Goal: Task Accomplishment & Management: Use online tool/utility

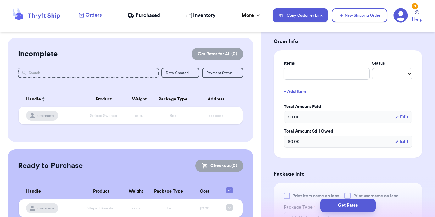
scroll to position [134, 0]
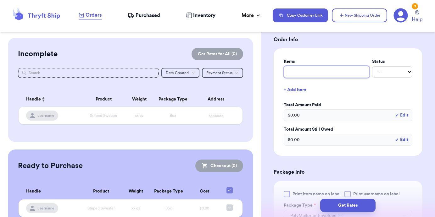
click at [325, 75] on input "text" at bounding box center [327, 72] width 86 height 12
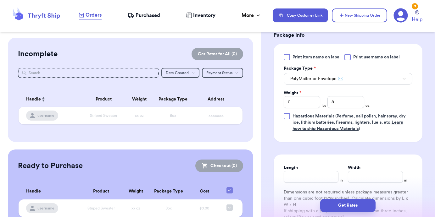
scroll to position [271, 0]
click at [332, 78] on span "PolyMailer or Envelope ✉️" at bounding box center [316, 78] width 53 height 6
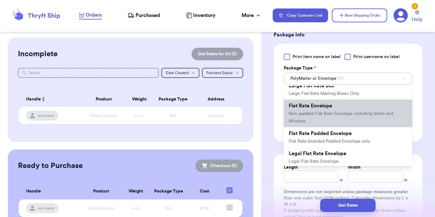
scroll to position [131, 0]
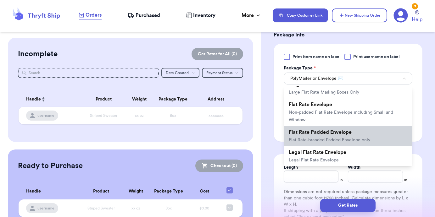
click at [341, 134] on span "Flat Rate Padded Envelope" at bounding box center [320, 132] width 63 height 5
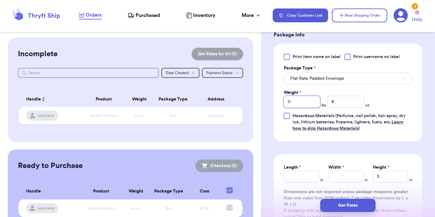
click at [302, 101] on input "0" at bounding box center [302, 102] width 36 height 12
type input "1"
click at [363, 103] on input "8" at bounding box center [345, 102] width 36 height 12
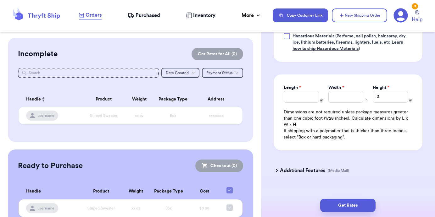
scroll to position [362, 0]
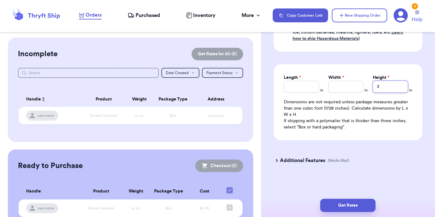
click at [393, 89] on input "3" at bounding box center [390, 87] width 35 height 12
click at [368, 50] on div "Print item name on label Print username on label Package Type * Flat Rate Padde…" at bounding box center [348, 3] width 149 height 98
click at [353, 209] on button "Get Rates" at bounding box center [347, 205] width 55 height 13
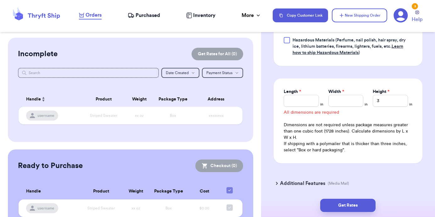
scroll to position [340, 0]
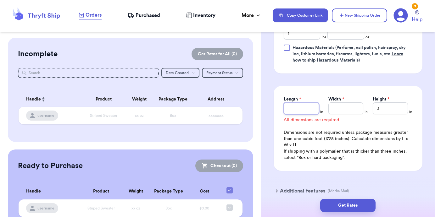
click at [305, 106] on input "Length *" at bounding box center [301, 109] width 35 height 12
type input "12.5"
click at [350, 104] on input "Width *" at bounding box center [345, 109] width 35 height 12
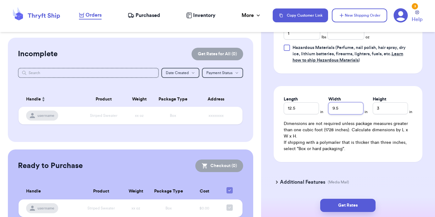
type input "9.5"
click at [329, 146] on p "If shipping with a polymailer that is thicker than three inches, select "Box or…" at bounding box center [348, 146] width 129 height 13
click at [350, 204] on button "Get Rates" at bounding box center [347, 205] width 55 height 13
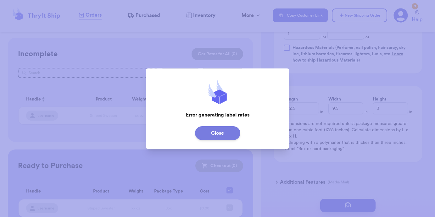
click at [229, 135] on button "Close" at bounding box center [217, 133] width 45 height 14
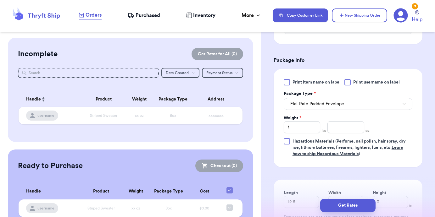
scroll to position [225, 0]
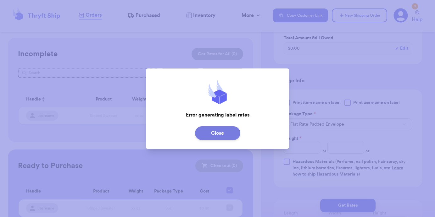
click at [224, 130] on button "Close" at bounding box center [217, 133] width 45 height 14
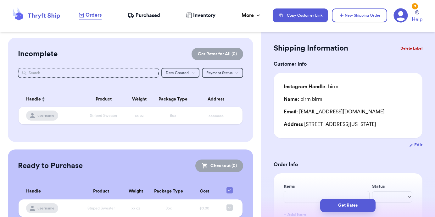
scroll to position [0, 0]
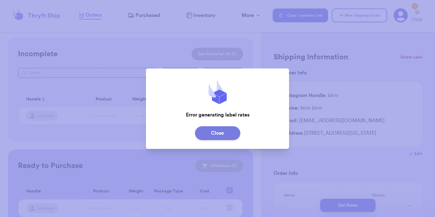
click at [208, 134] on button "Close" at bounding box center [217, 133] width 45 height 14
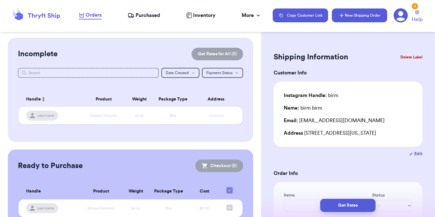
click at [352, 11] on button "New Shipping Order" at bounding box center [359, 15] width 55 height 14
type input "0"
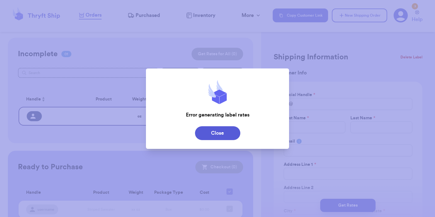
click at [208, 130] on button "Close" at bounding box center [217, 133] width 45 height 14
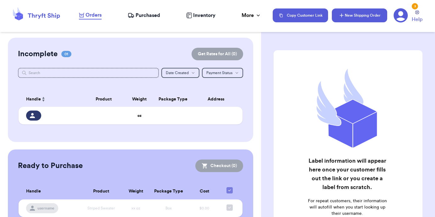
click at [362, 19] on button "New Shipping Order" at bounding box center [359, 15] width 55 height 14
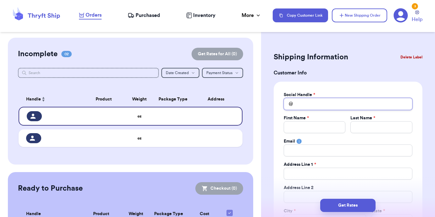
click at [305, 103] on input "Total Amount Paid" at bounding box center [348, 104] width 129 height 12
type input "n"
type input "ni"
type input "nin"
type input "[PERSON_NAME]"
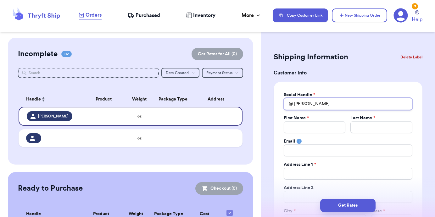
type input "ninah"
type input "ninaho"
type input "ninahoy"
type input "ninahoyt"
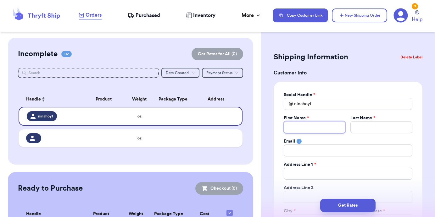
click at [298, 126] on input "Total Amount Paid" at bounding box center [315, 127] width 62 height 12
type input "n"
type input "ni"
type input "nin"
type input "ni"
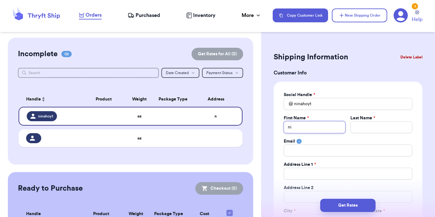
type input "n"
type input "N"
type input "Ni"
type input "Nin"
type input "[PERSON_NAME]"
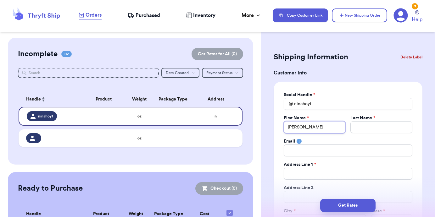
type input "[PERSON_NAME]"
type input "H"
type input "Ho"
type input "Hoy"
type input "[PERSON_NAME]"
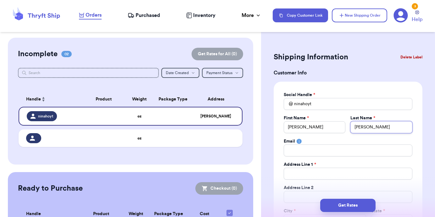
type input "Hoy"
type input "Ho"
type input "H"
type input "Ho"
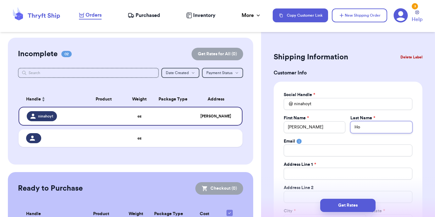
type input "Hoy"
type input "[PERSON_NAME]"
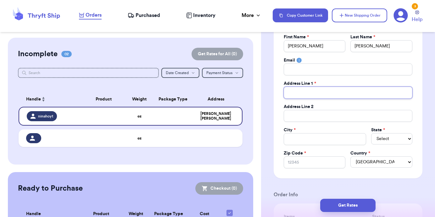
scroll to position [88, 0]
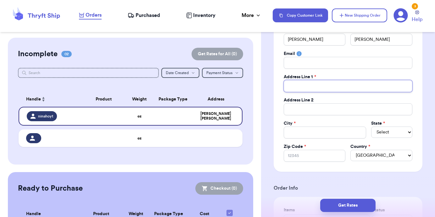
type input "p"
type input "pi"
type input "pit"
type input "pitt"
type input "pit"
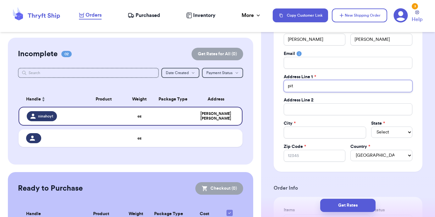
type input "pi"
type input "p"
type input "1"
type input "12"
type input "121"
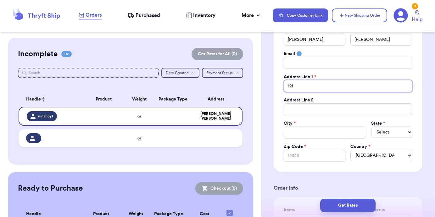
type input "[STREET_ADDRESS]"
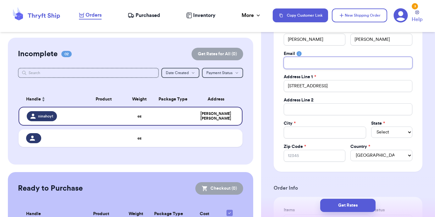
type input "[EMAIL_ADDRESS][DOMAIN_NAME]"
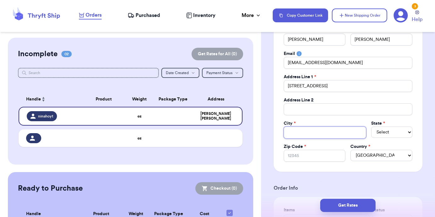
type input "[US_STATE]"
select select "PA"
type input "15701"
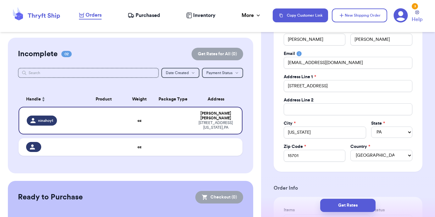
click at [341, 147] on div "Zip Code *" at bounding box center [315, 147] width 62 height 6
click at [324, 64] on input "[EMAIL_ADDRESS][DOMAIN_NAME]" at bounding box center [348, 63] width 129 height 12
click at [279, 108] on div "Social Handle * @ ninahoyt First Name * [PERSON_NAME] Last Name * [PERSON_NAME]…" at bounding box center [348, 83] width 149 height 178
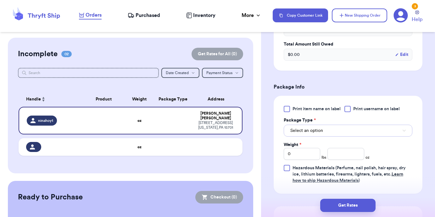
click at [302, 134] on span "Select an option" at bounding box center [306, 131] width 33 height 6
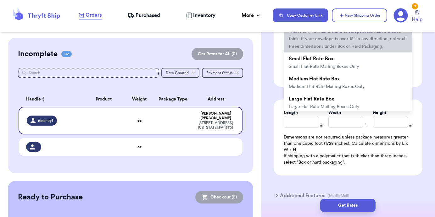
scroll to position [131, 0]
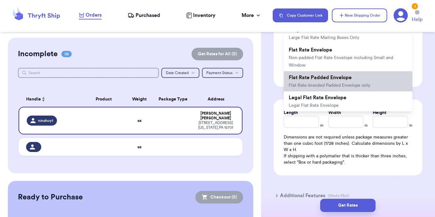
click at [324, 82] on li "Flat Rate Padded Envelope Flat Rate-branded Padded Envelope only" at bounding box center [348, 81] width 129 height 20
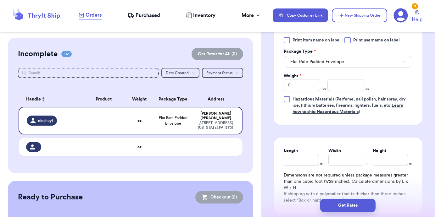
scroll to position [387, 0]
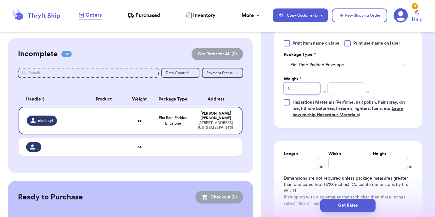
click at [308, 92] on input "0" at bounding box center [302, 88] width 36 height 12
type input "1"
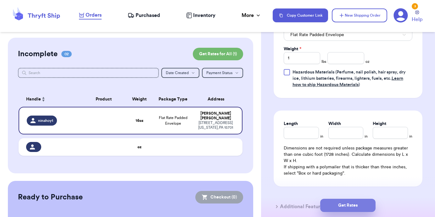
click at [354, 206] on button "Get Rates" at bounding box center [347, 205] width 55 height 13
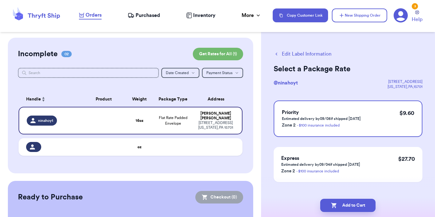
scroll to position [9, 0]
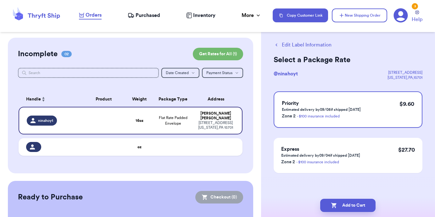
click at [286, 46] on button "Edit Label Information" at bounding box center [303, 45] width 58 height 8
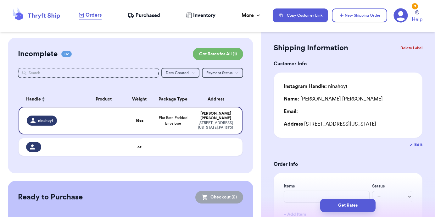
scroll to position [9, 0]
click at [419, 143] on button "Edit" at bounding box center [415, 144] width 13 height 6
select select "PA"
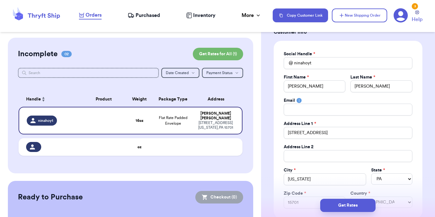
scroll to position [51, 0]
